Goal: Task Accomplishment & Management: Manage account settings

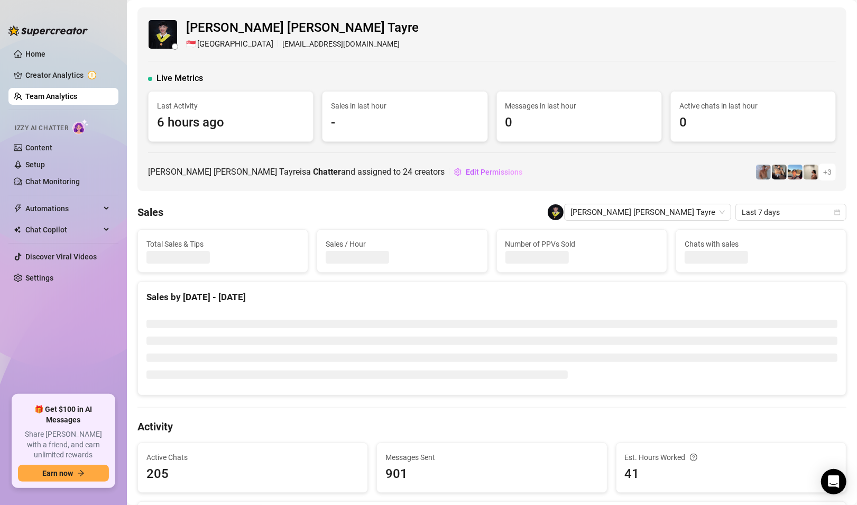
click at [32, 92] on link "Team Analytics" at bounding box center [51, 96] width 52 height 8
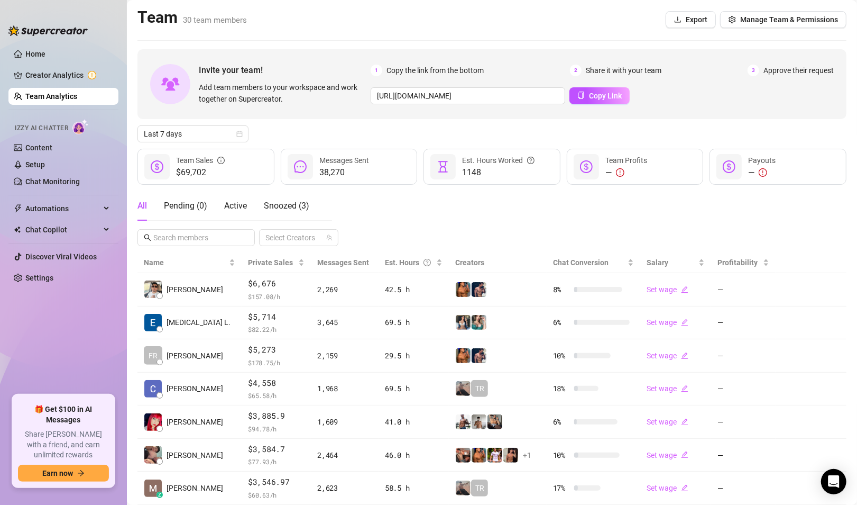
drag, startPoint x: 77, startPoint y: 340, endPoint x: 97, endPoint y: 335, distance: 21.1
click at [77, 340] on ul "Home Creator Analytics Team Analytics Izzy AI Chatter Content Setup Chat Monito…" at bounding box center [63, 215] width 110 height 349
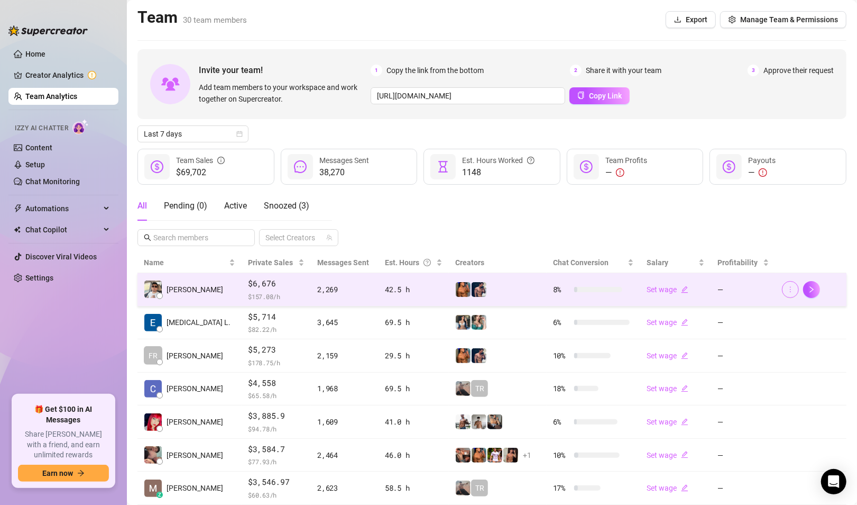
click at [787, 286] on icon "more" at bounding box center [790, 289] width 7 height 7
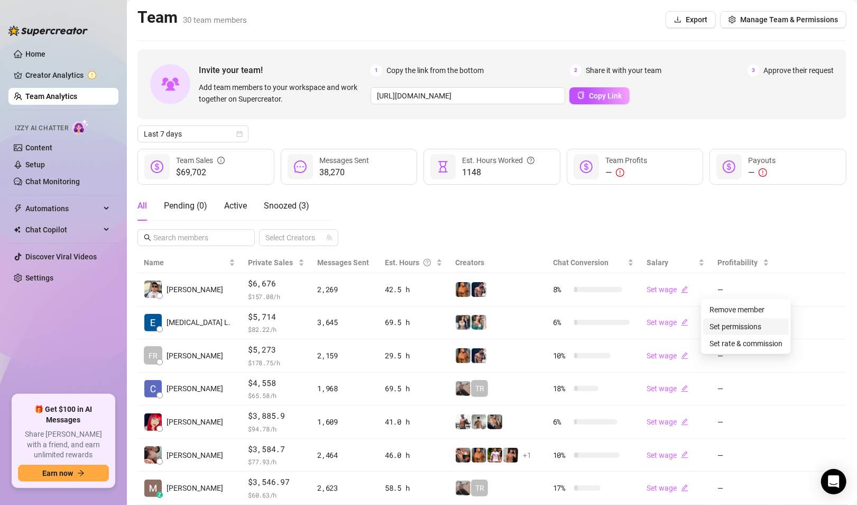
click at [746, 326] on link "Set permissions" at bounding box center [736, 326] width 52 height 8
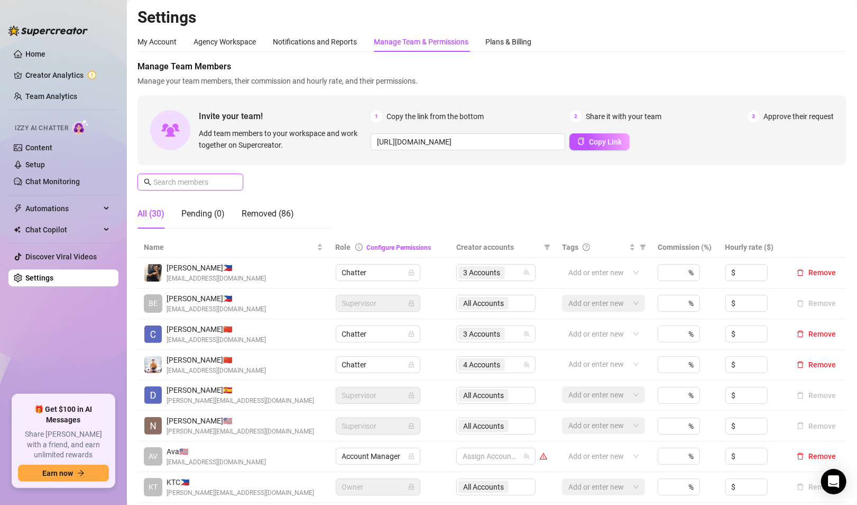
click at [199, 180] on input "text" at bounding box center [190, 182] width 75 height 12
type input "adr"
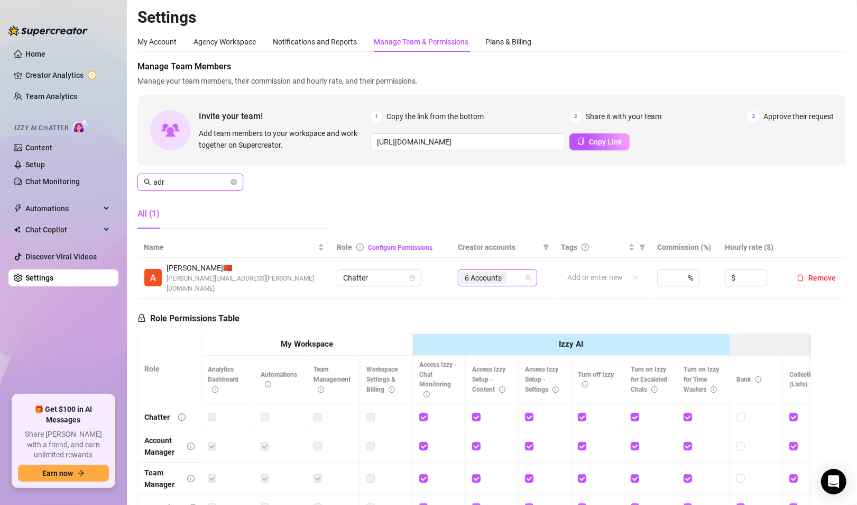
click at [484, 283] on span "6 Accounts" at bounding box center [483, 278] width 37 height 12
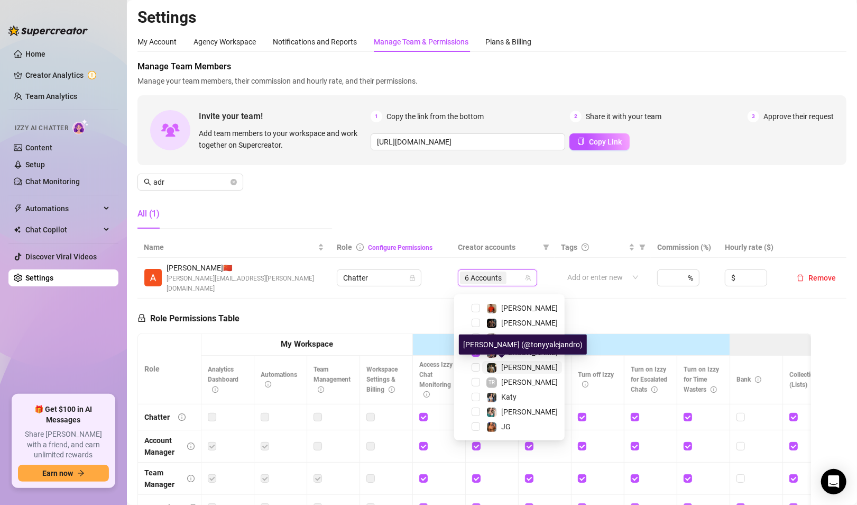
scroll to position [182, 0]
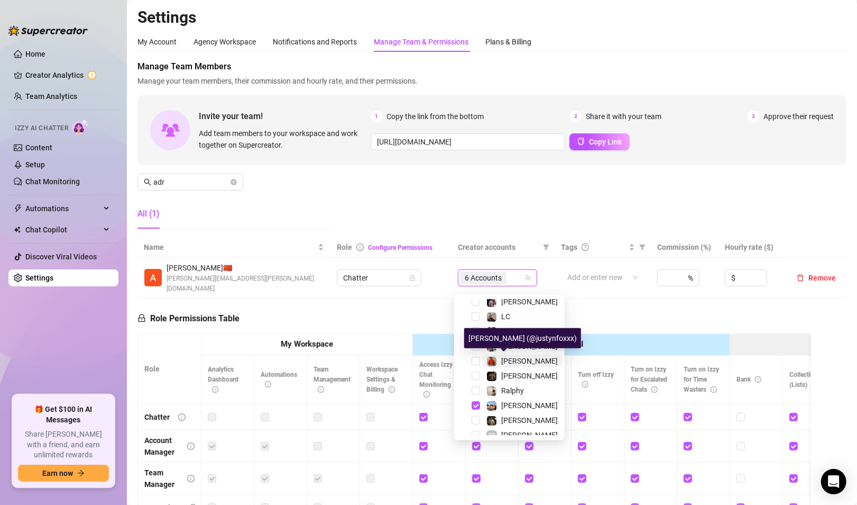
click at [510, 363] on span "[PERSON_NAME]" at bounding box center [529, 360] width 57 height 8
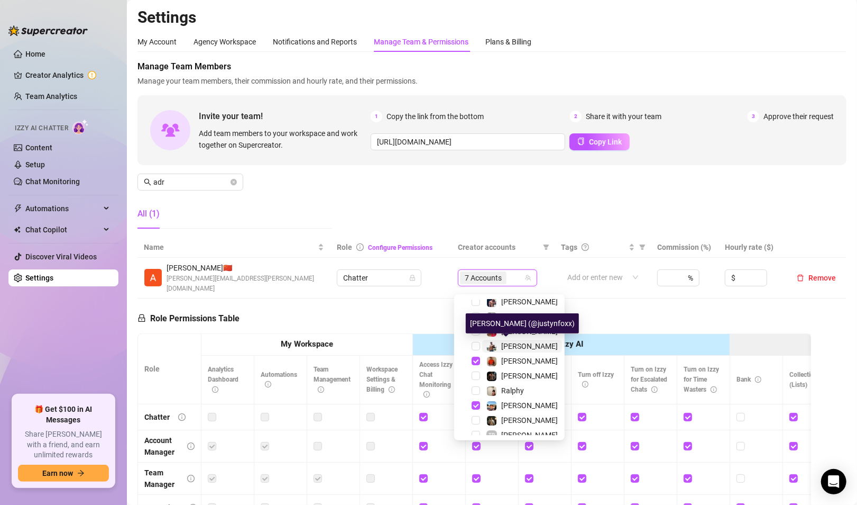
click at [517, 346] on span "[PERSON_NAME]" at bounding box center [529, 346] width 57 height 8
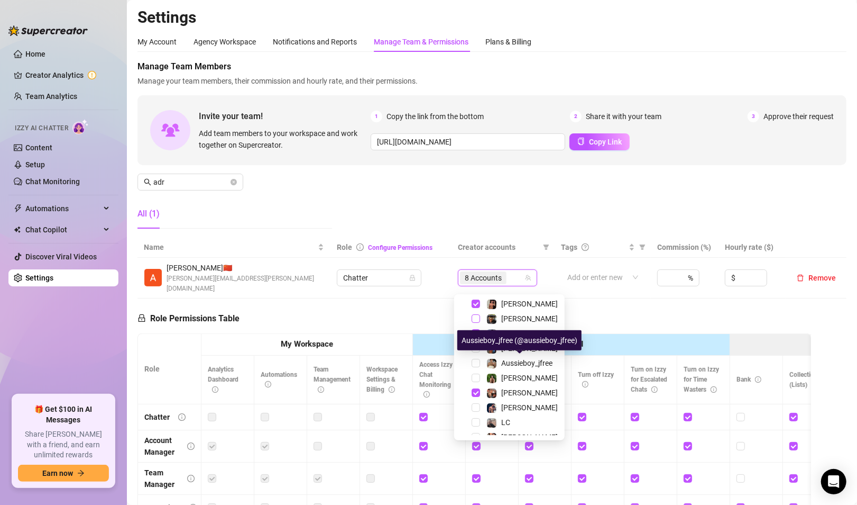
click at [475, 317] on span "Select tree node" at bounding box center [476, 318] width 8 height 8
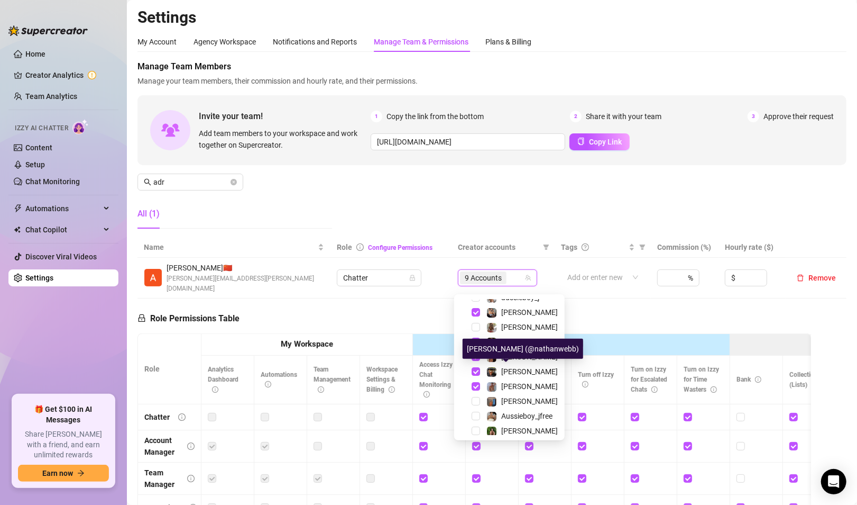
click at [364, 301] on div "Role Permissions Table Role My Workspace Izzy AI OnlyFans Side Menu OnlyFans Ch…" at bounding box center [475, 448] width 674 height 300
